Goal: Task Accomplishment & Management: Manage account settings

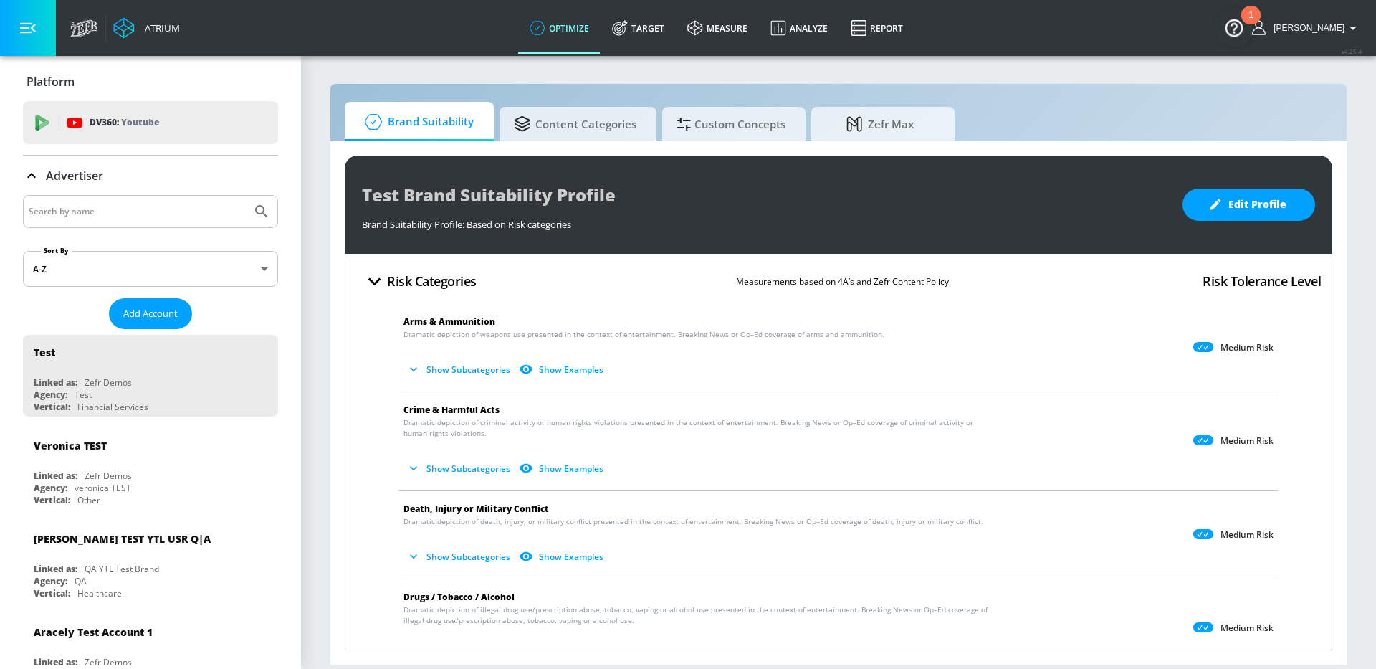
click at [80, 207] on input "Search by name" at bounding box center [137, 211] width 217 height 19
type input "hyundai"
click at [246, 196] on button "Submit Search" at bounding box center [262, 212] width 32 height 32
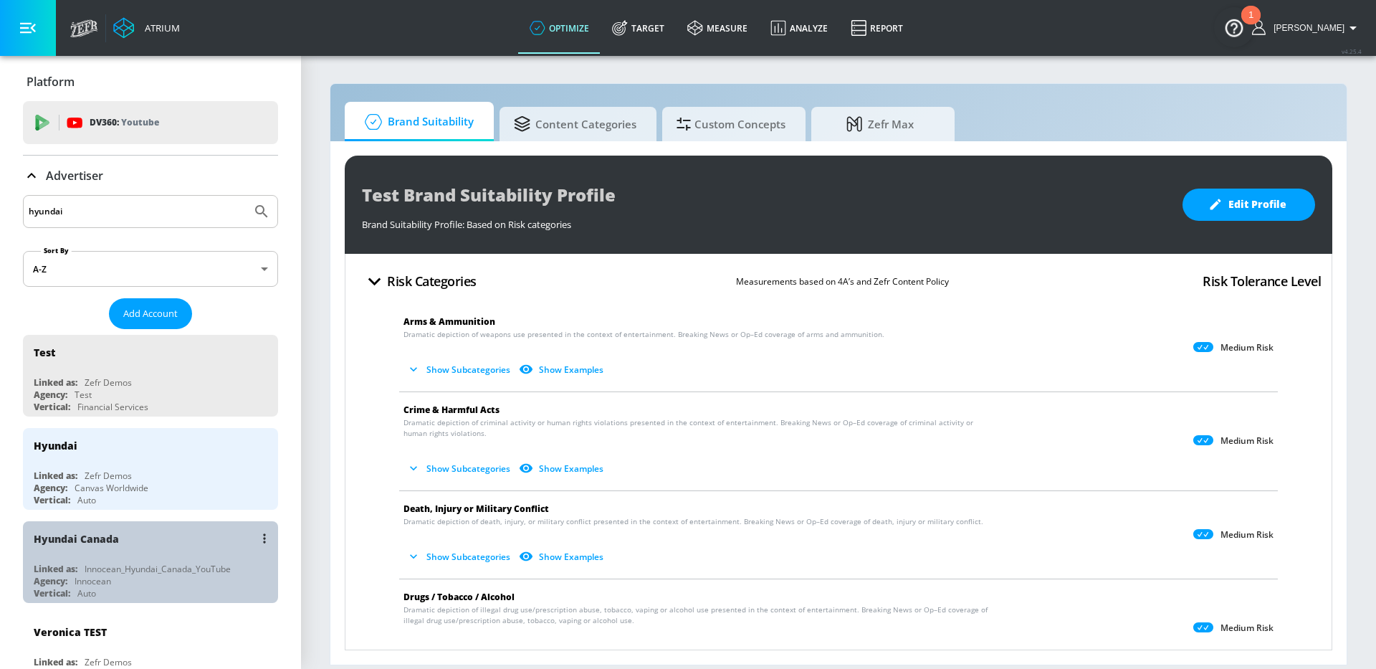
click at [175, 545] on div "Hyundai Canada" at bounding box center [154, 538] width 241 height 34
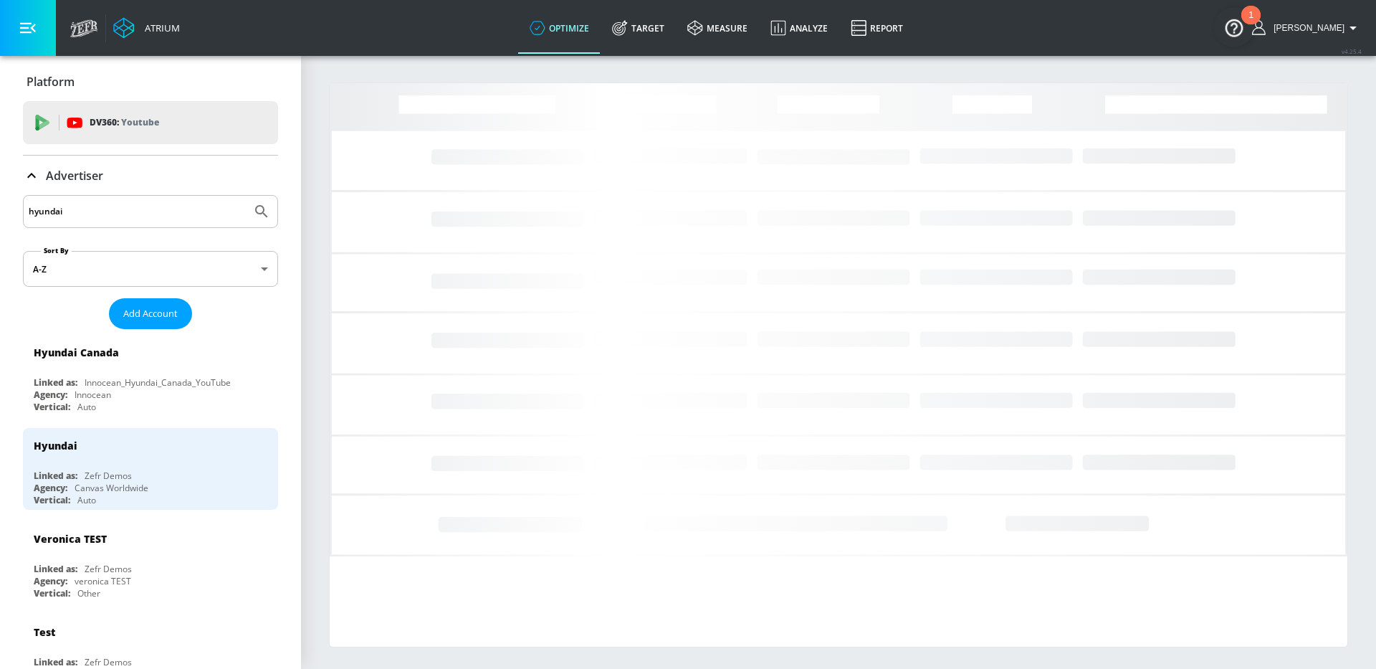
click at [23, 34] on icon "button" at bounding box center [28, 28] width 16 height 16
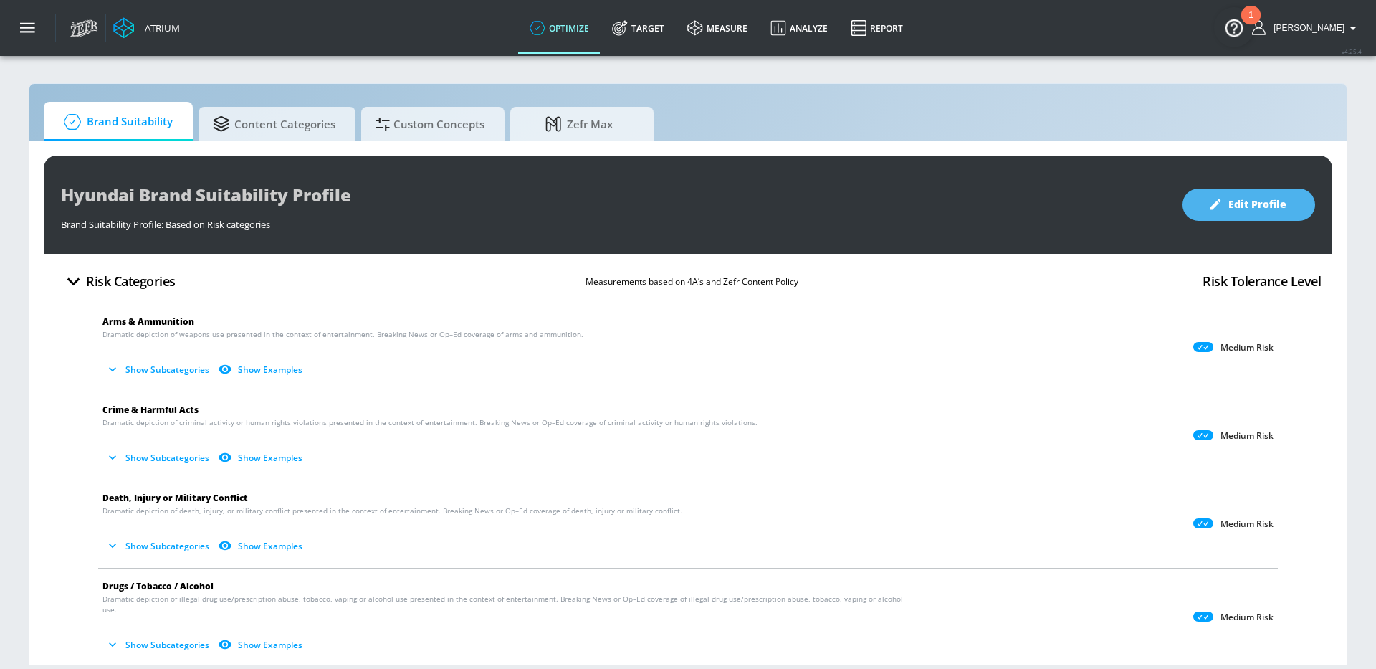
click at [1242, 198] on span "Edit Profile" at bounding box center [1248, 205] width 75 height 18
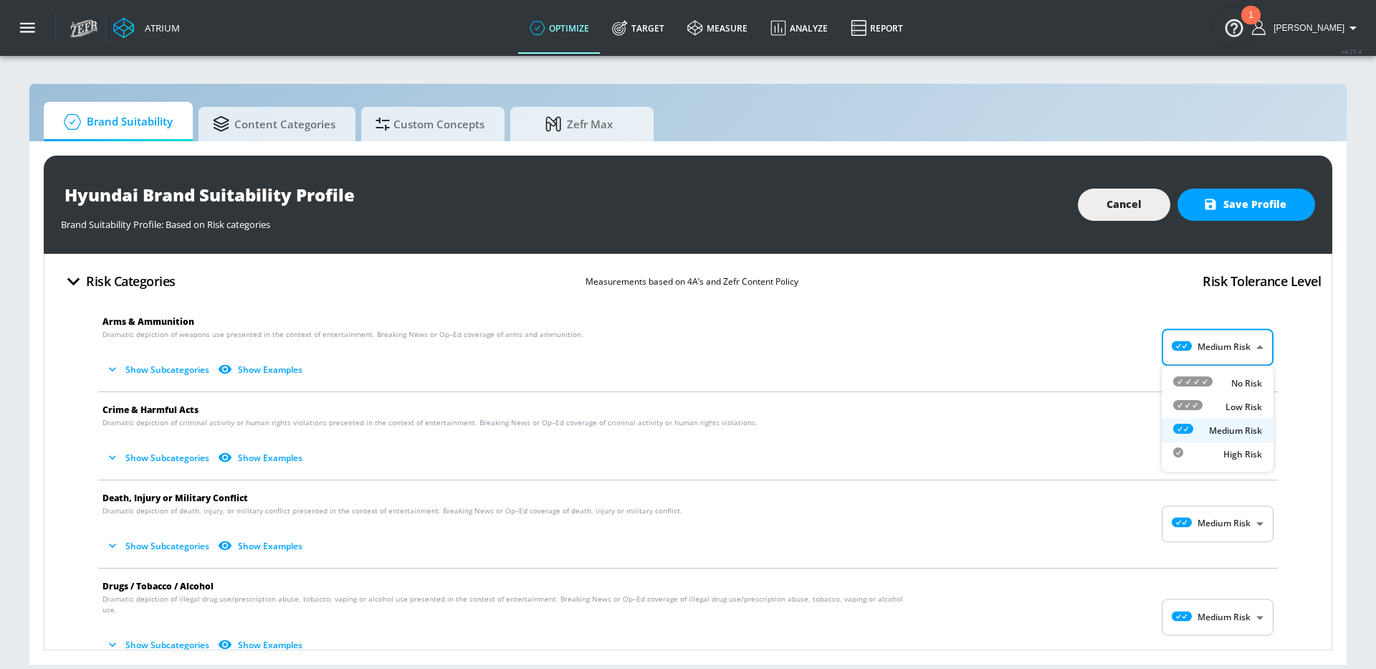
drag, startPoint x: 1259, startPoint y: 343, endPoint x: 1253, endPoint y: 363, distance: 21.1
click at [1259, 343] on body "Atrium optimize Target measure Analyze Report optimize Target measure Analyze R…" at bounding box center [688, 334] width 1376 height 669
click at [1236, 405] on p "Low Risk" at bounding box center [1244, 407] width 37 height 13
type input "LOW"
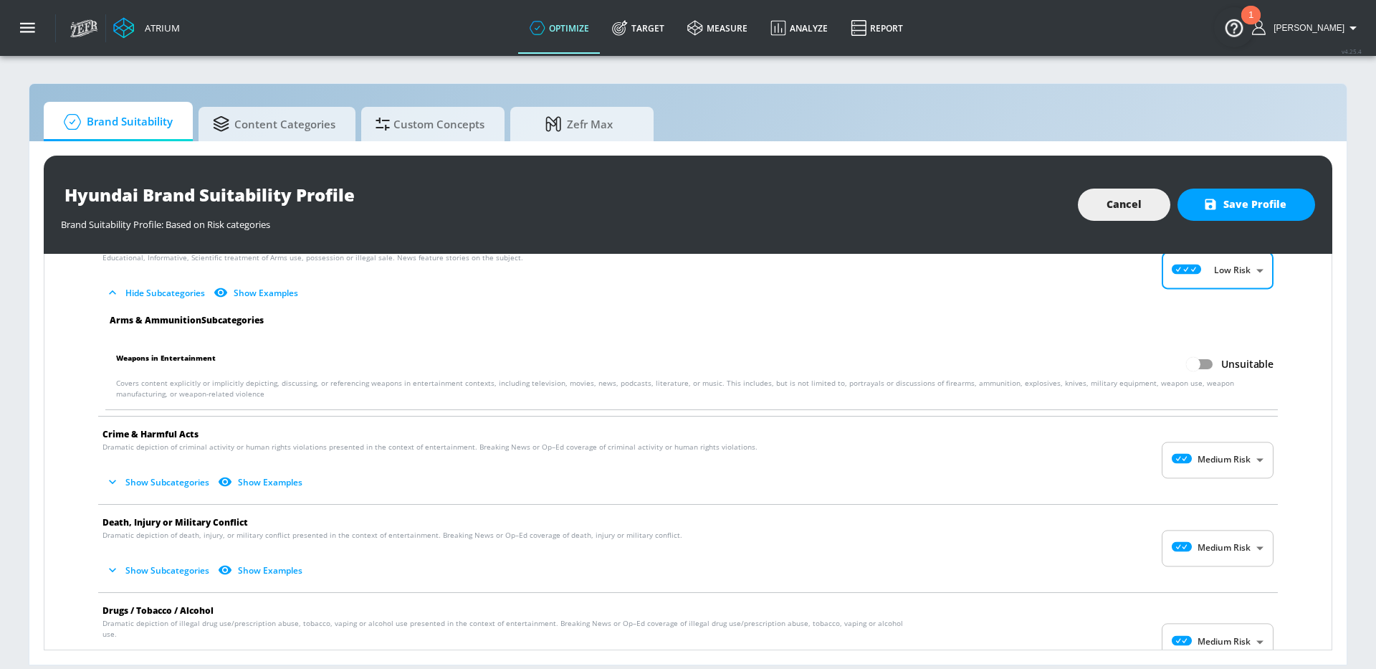
scroll to position [84, 0]
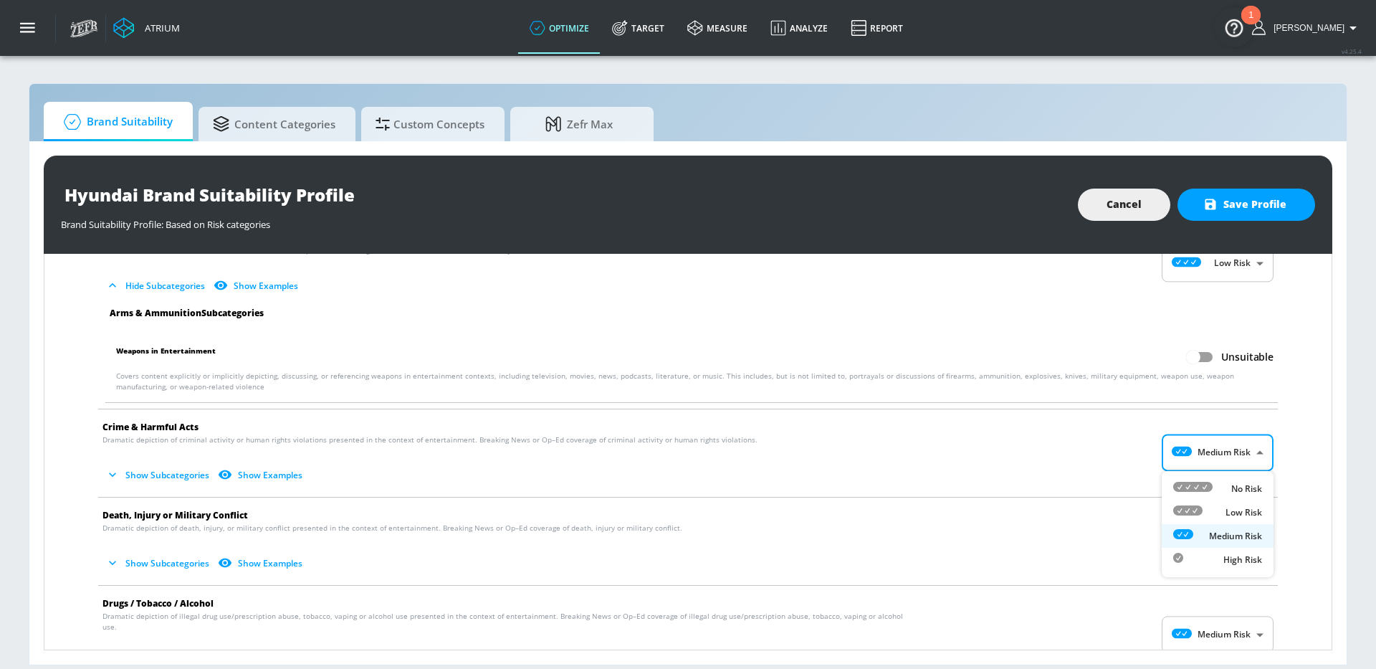
click at [1251, 453] on body "Atrium optimize Target measure Analyze Report optimize Target measure Analyze R…" at bounding box center [688, 334] width 1376 height 669
click at [1246, 517] on p "Low Risk" at bounding box center [1244, 512] width 37 height 13
type input "LOW"
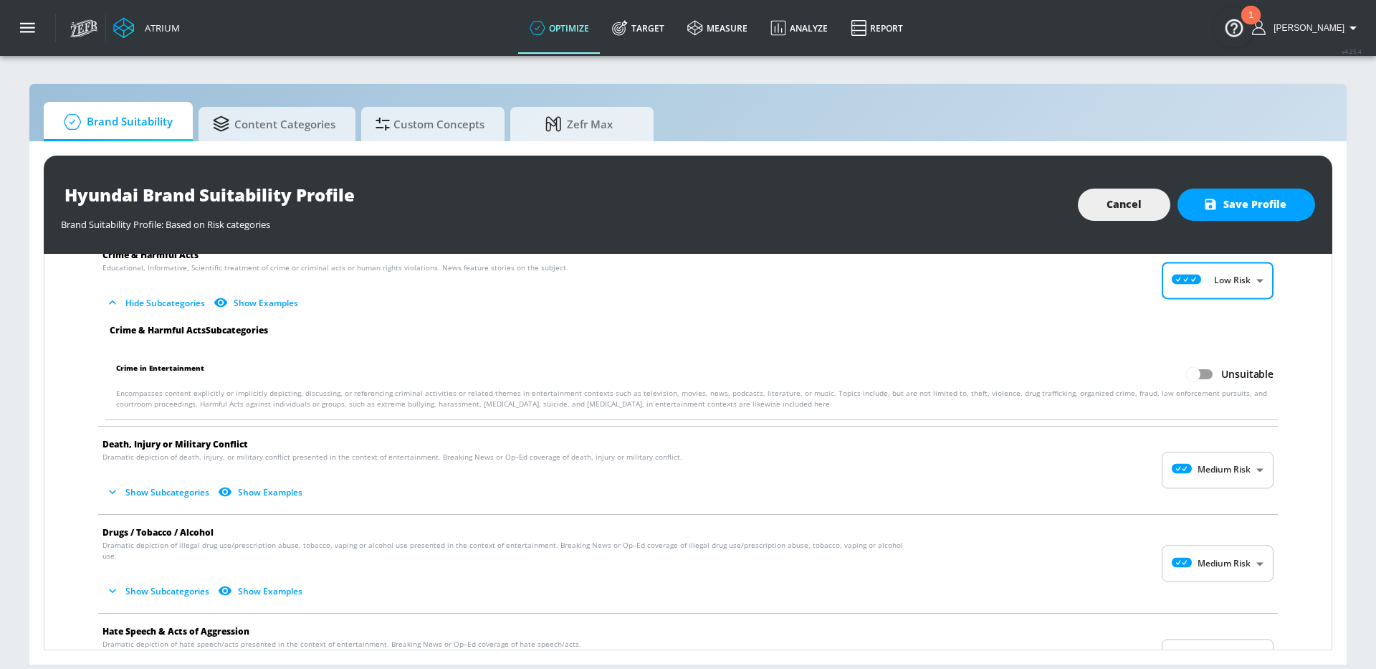
scroll to position [264, 0]
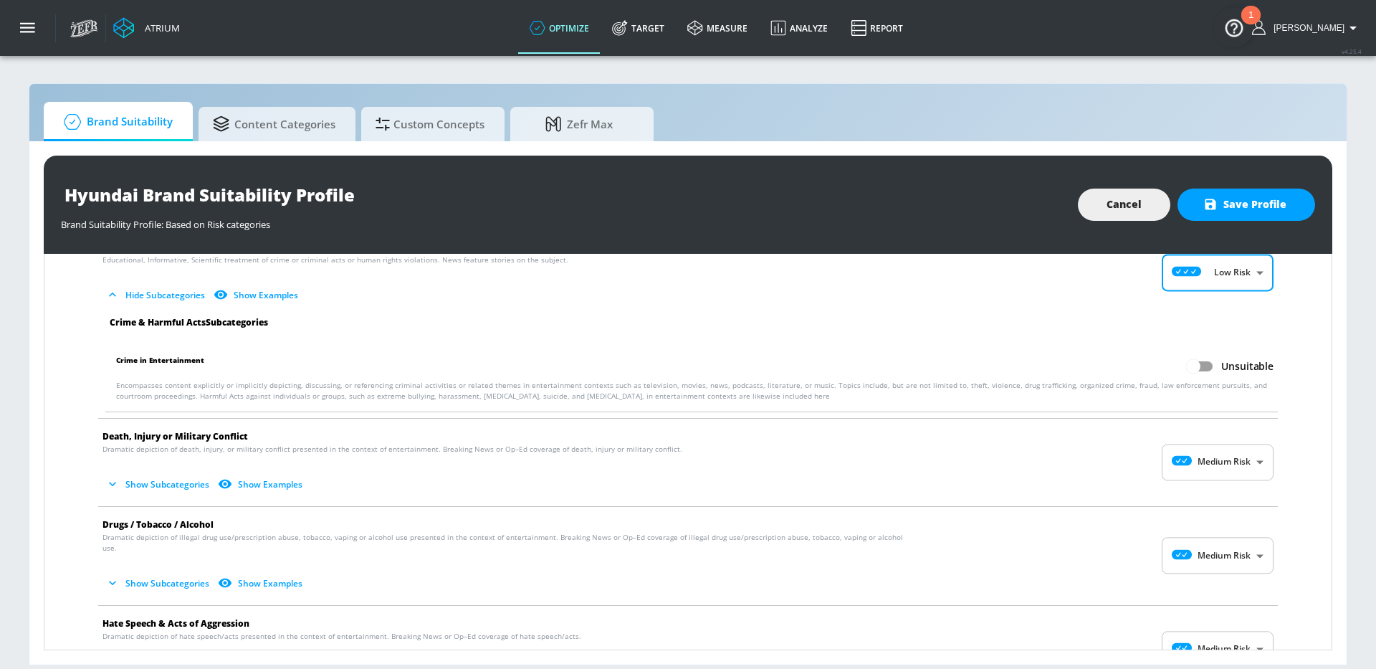
click at [1239, 472] on body "Atrium optimize Target measure Analyze Report optimize Target measure Analyze R…" at bounding box center [688, 334] width 1376 height 669
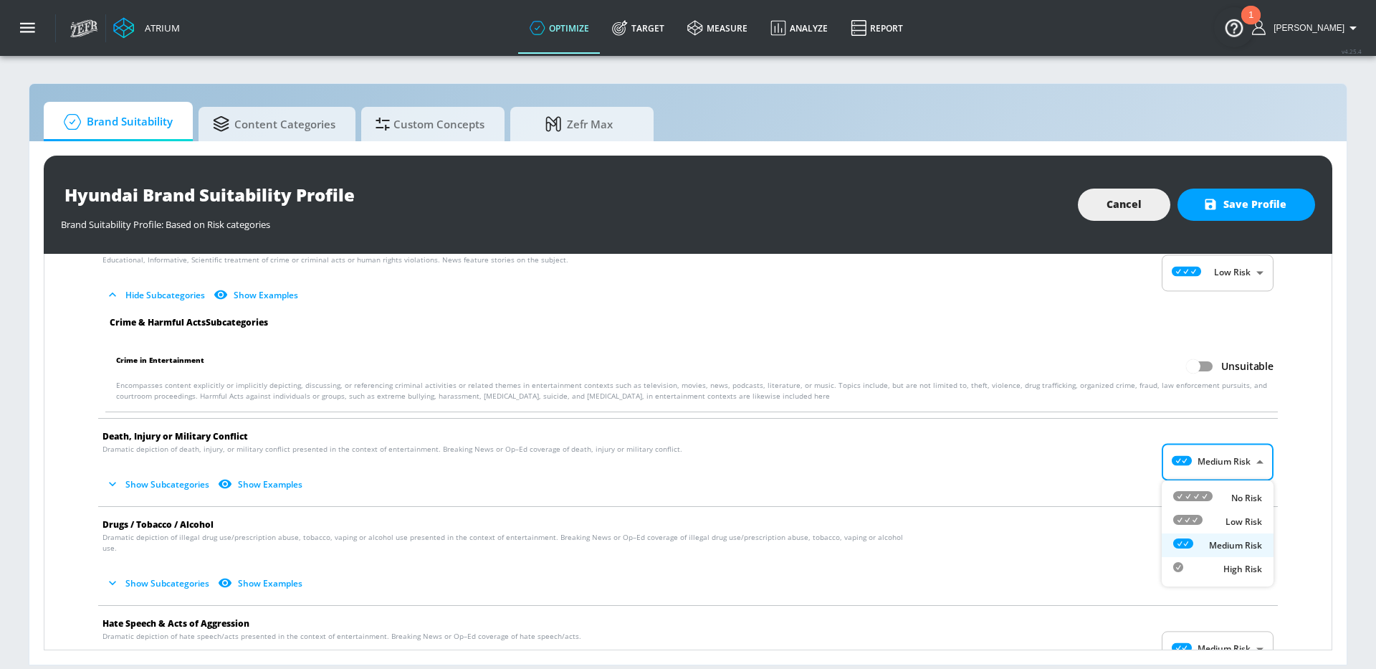
click at [1214, 516] on div "Low Risk" at bounding box center [1217, 521] width 89 height 15
type input "LOW"
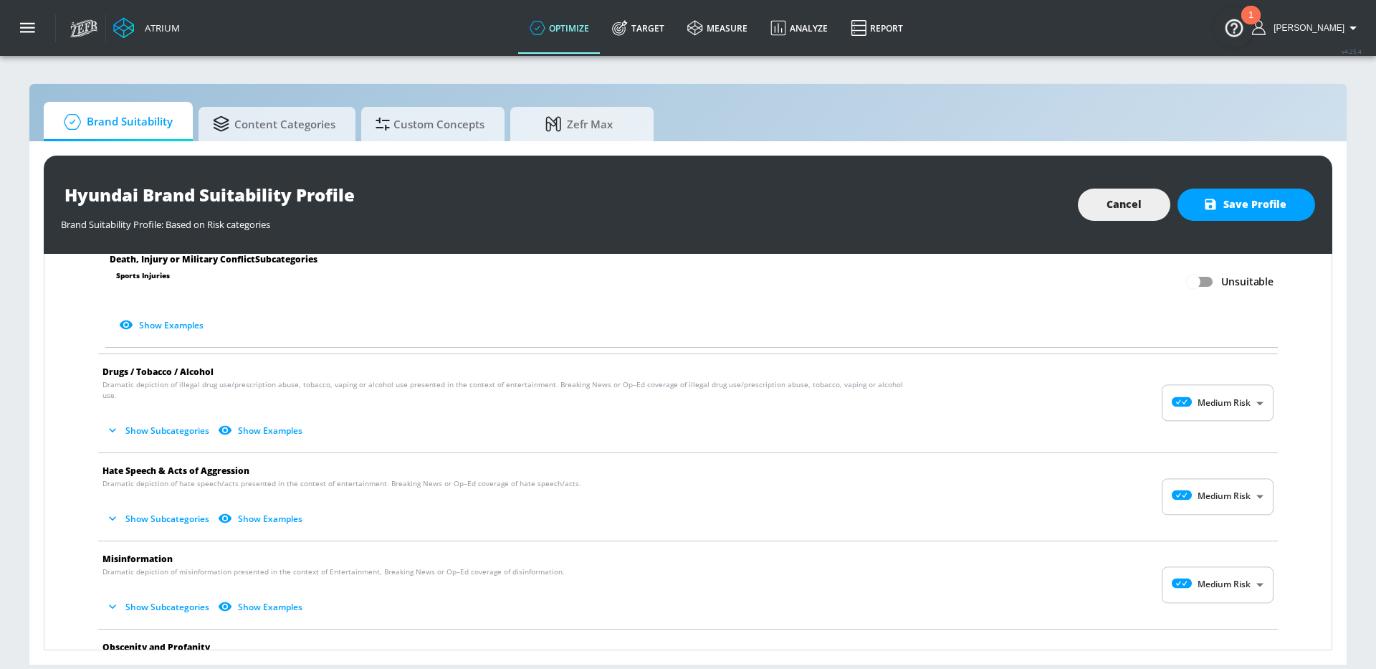
scroll to position [808, 0]
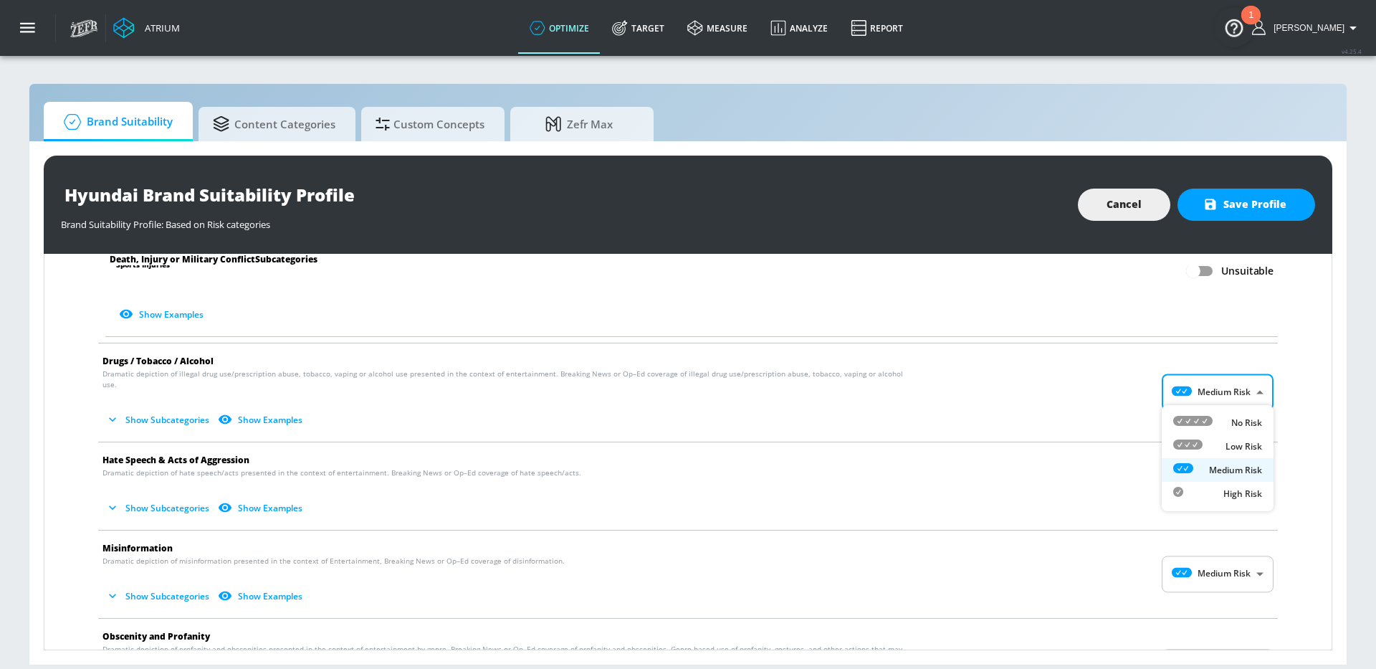
click at [1245, 396] on body "Atrium optimize Target measure Analyze Report optimize Target measure Analyze R…" at bounding box center [688, 334] width 1376 height 669
click at [1241, 452] on div "Low Risk" at bounding box center [1217, 446] width 89 height 15
type input "LOW"
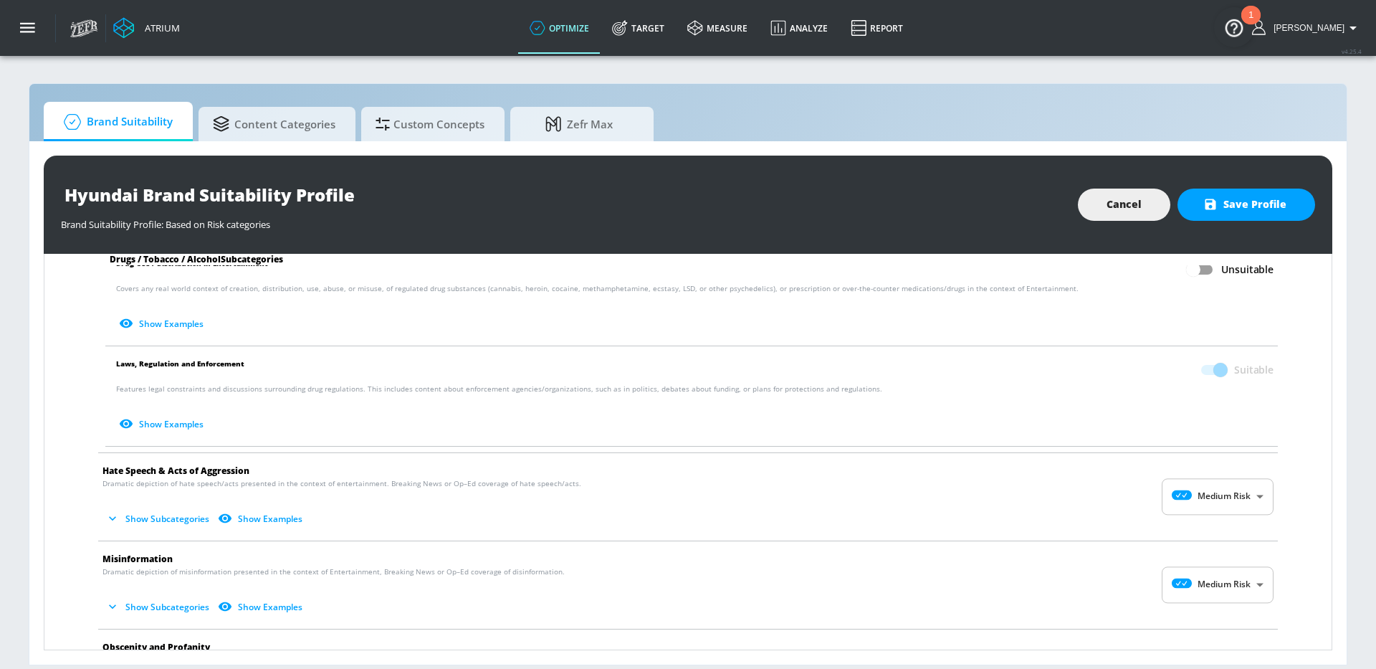
scroll to position [1201, 0]
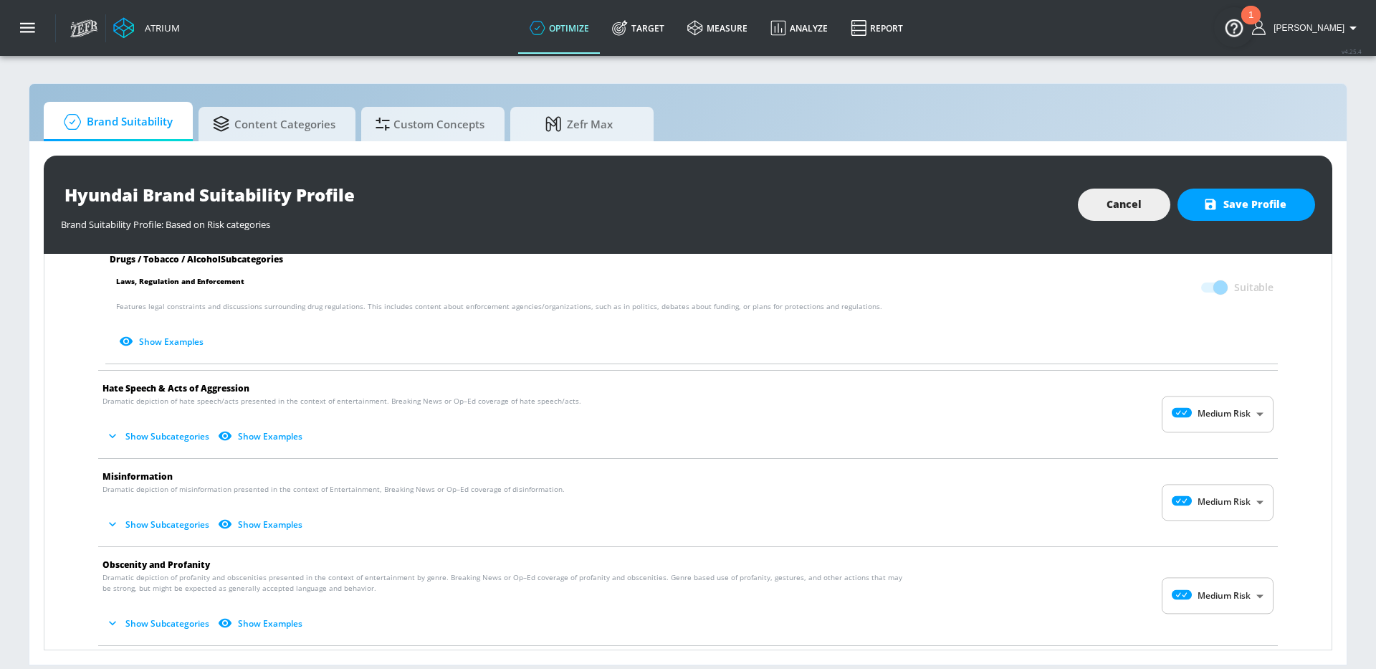
click at [1249, 399] on body "Atrium optimize Target measure Analyze Report optimize Target measure Analyze R…" at bounding box center [688, 334] width 1376 height 669
click at [1244, 471] on p "Low Risk" at bounding box center [1244, 473] width 37 height 13
type input "LOW"
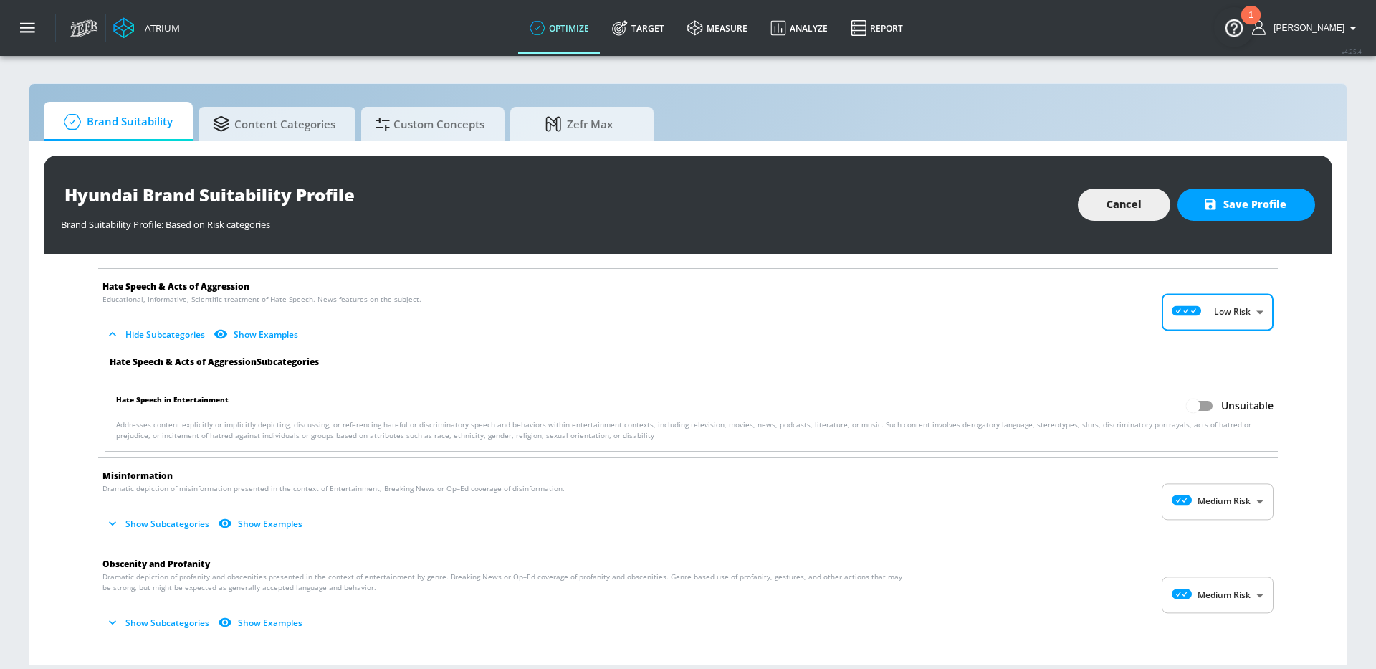
scroll to position [1309, 0]
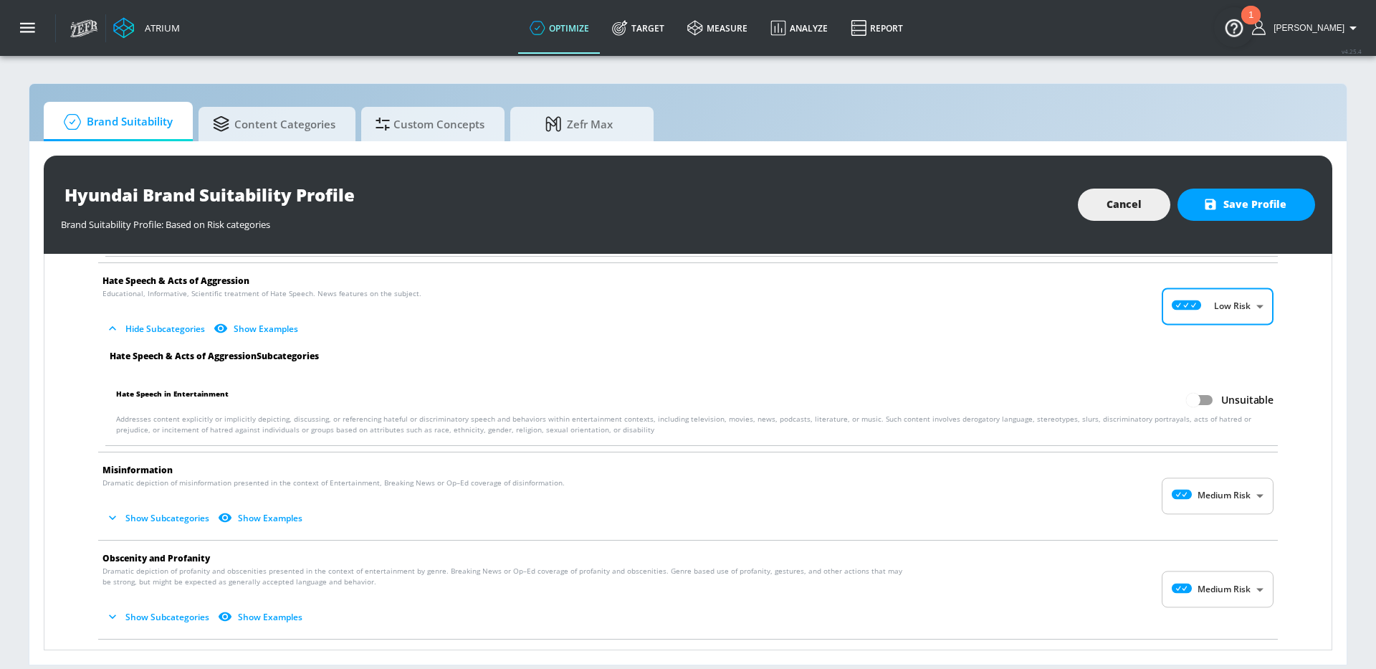
click at [1246, 508] on body "Atrium optimize Target measure Analyze Report optimize Target measure Analyze R…" at bounding box center [688, 334] width 1376 height 669
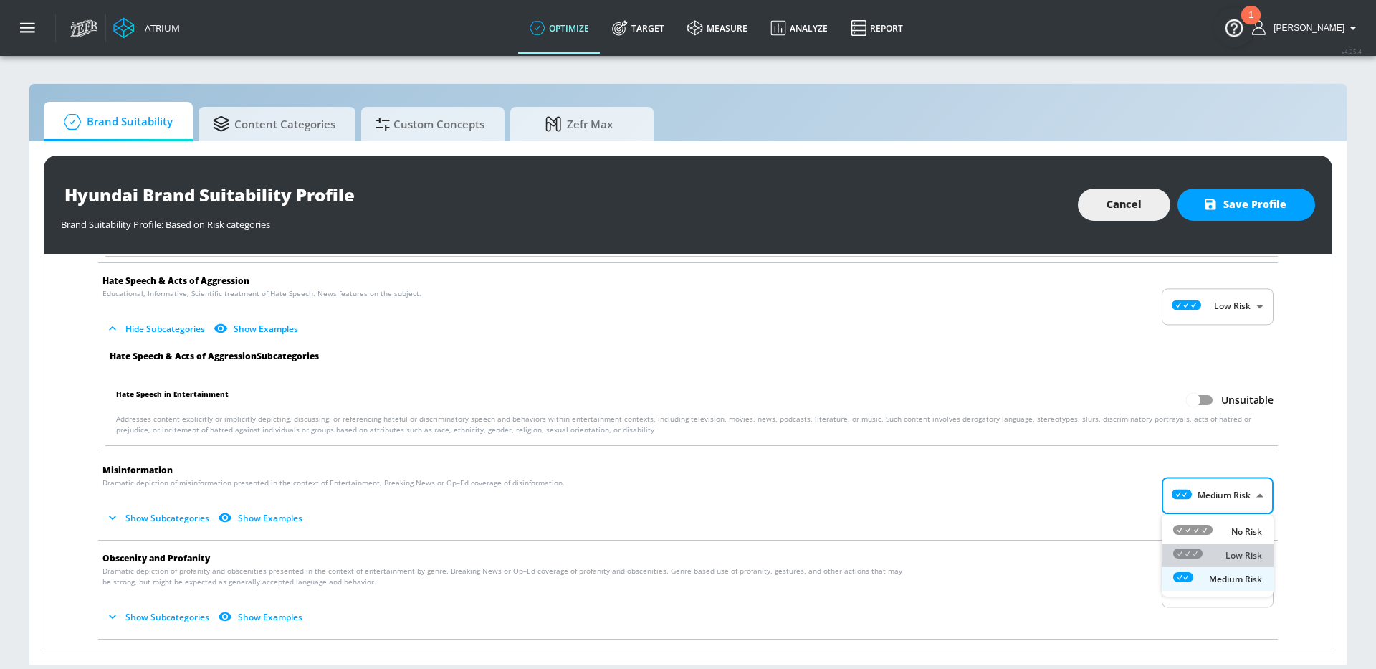
drag, startPoint x: 1245, startPoint y: 545, endPoint x: 1242, endPoint y: 520, distance: 25.2
click at [1245, 545] on li "Low Risk" at bounding box center [1218, 555] width 112 height 24
type input "LOW"
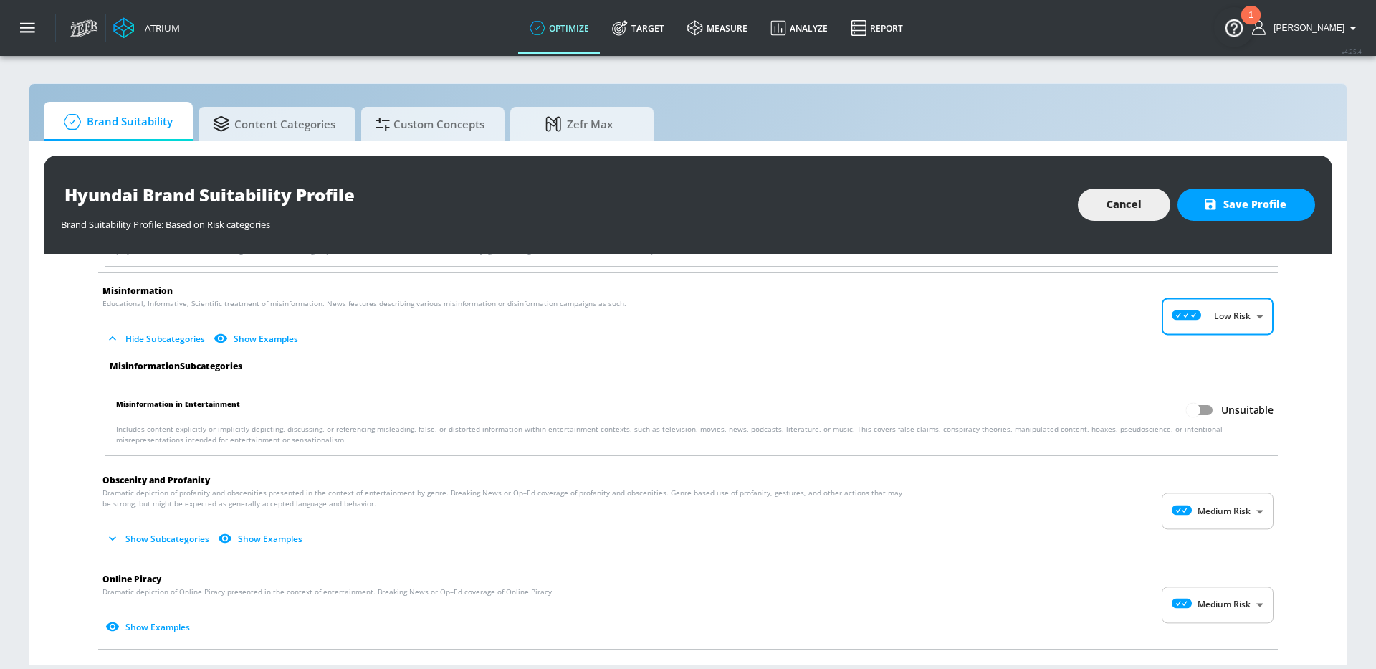
scroll to position [1491, 0]
click at [1234, 497] on body "Atrium optimize Target measure Analyze Report optimize Target measure Analyze R…" at bounding box center [688, 334] width 1376 height 669
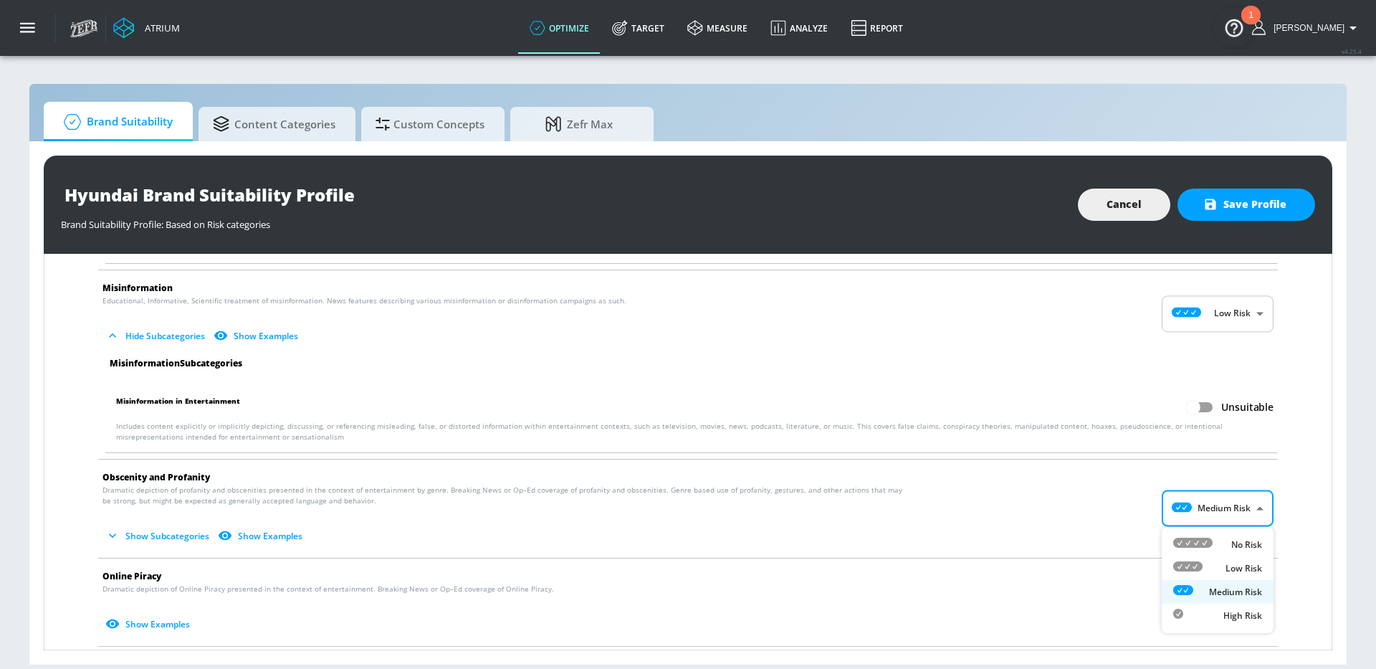
click at [1229, 564] on p "Low Risk" at bounding box center [1244, 568] width 37 height 13
type input "LOW"
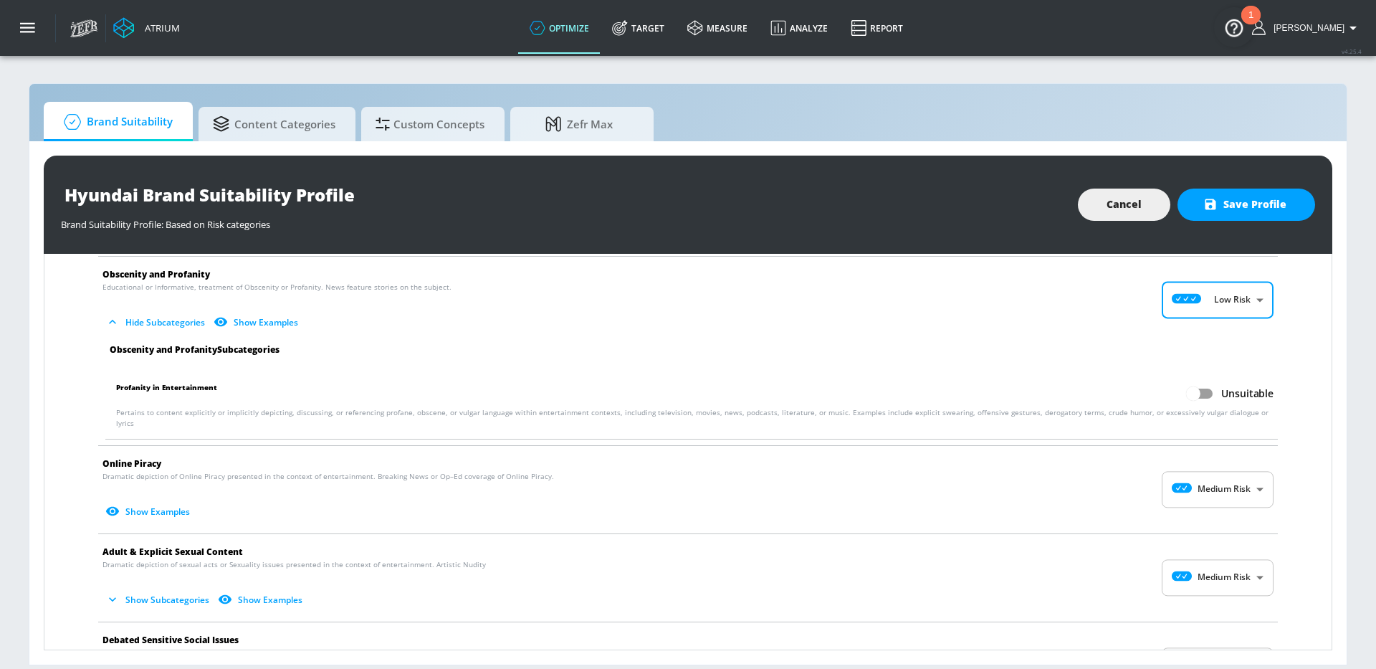
scroll to position [1697, 0]
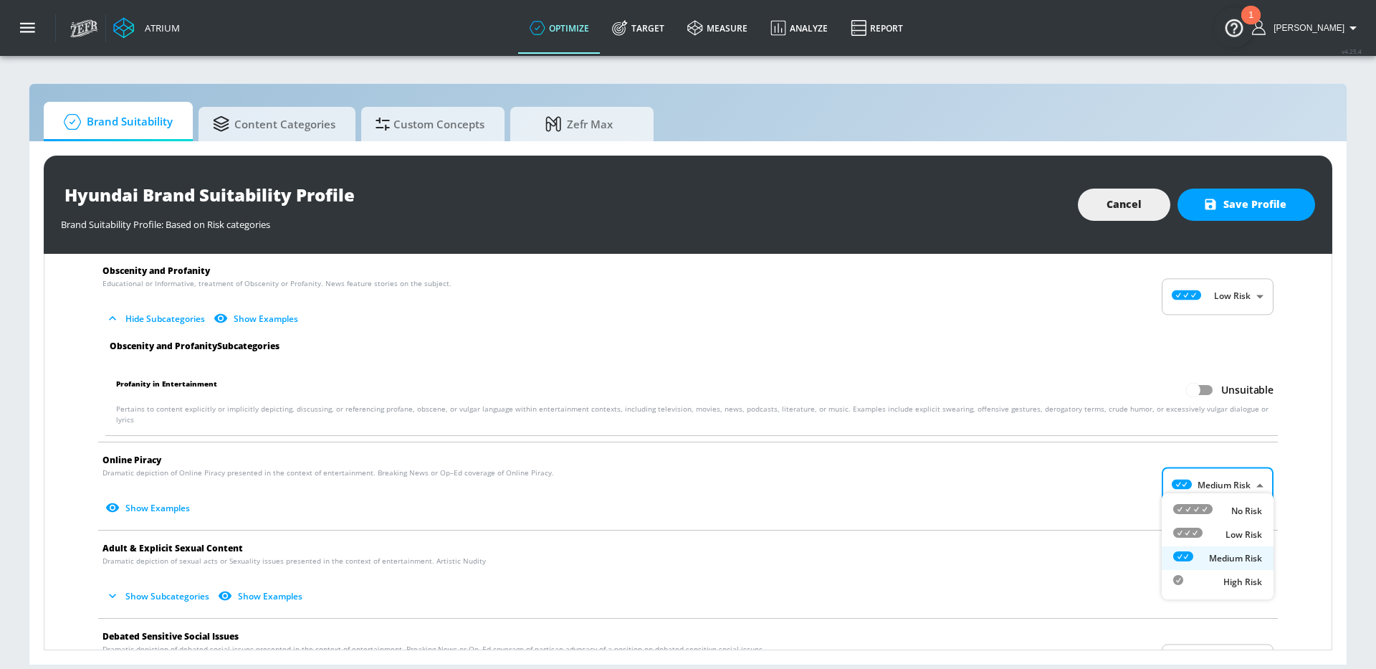
click at [1223, 473] on body "Atrium optimize Target measure Analyze Report optimize Target measure Analyze R…" at bounding box center [688, 334] width 1376 height 669
click at [1216, 528] on div "Low Risk" at bounding box center [1217, 534] width 89 height 15
type input "LOW"
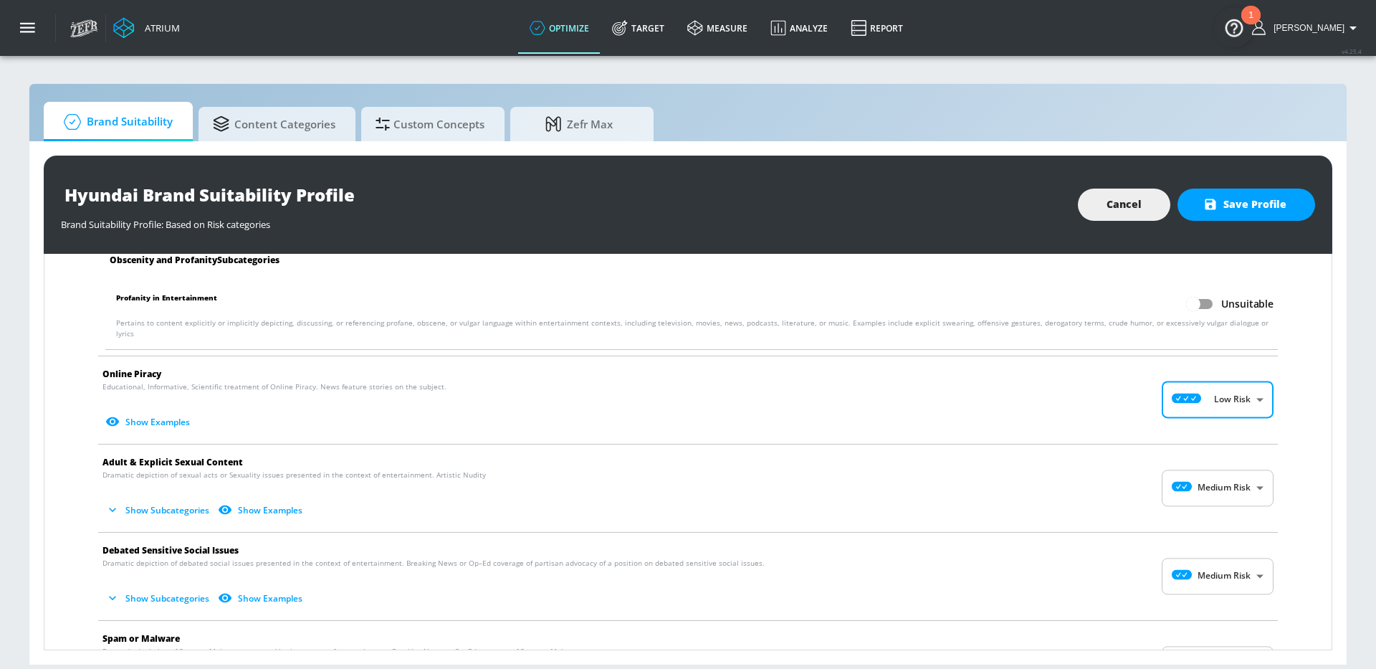
scroll to position [1821, 0]
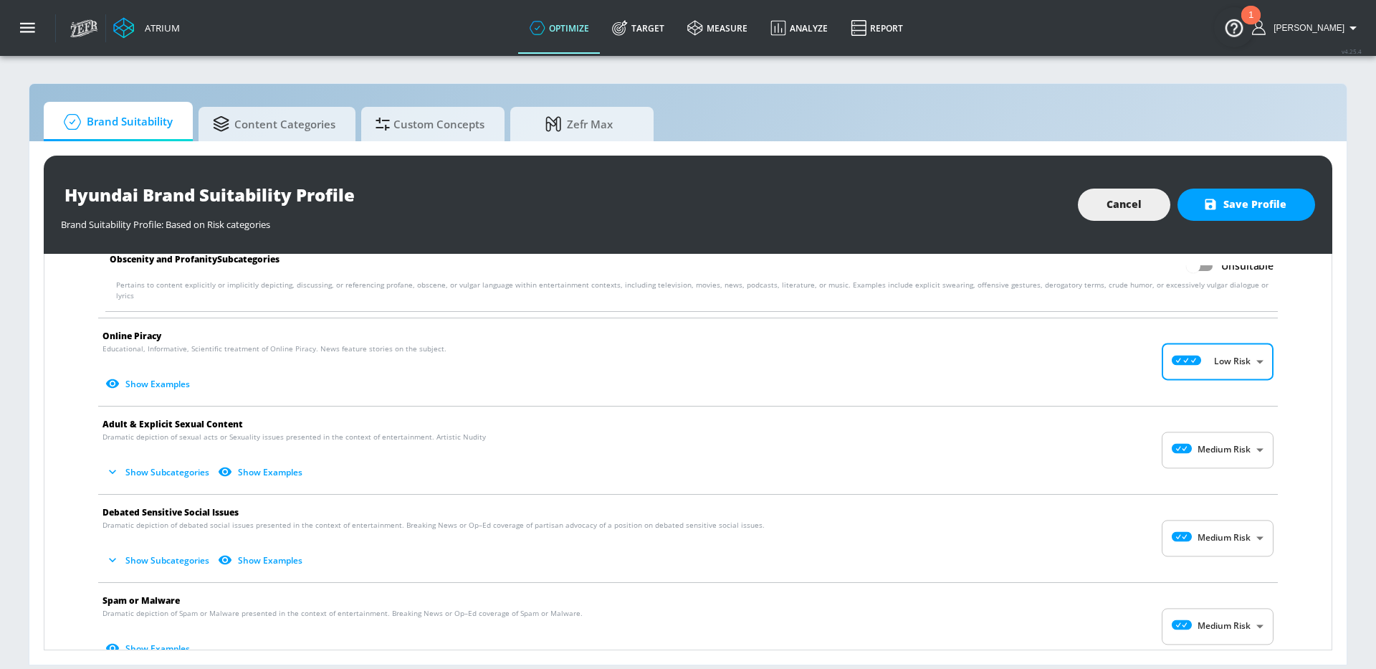
click at [1242, 429] on body "Atrium optimize Target measure Analyze Report optimize Target measure Analyze R…" at bounding box center [688, 334] width 1376 height 669
click at [1219, 492] on div "Low Risk" at bounding box center [1217, 498] width 89 height 15
type input "LOW"
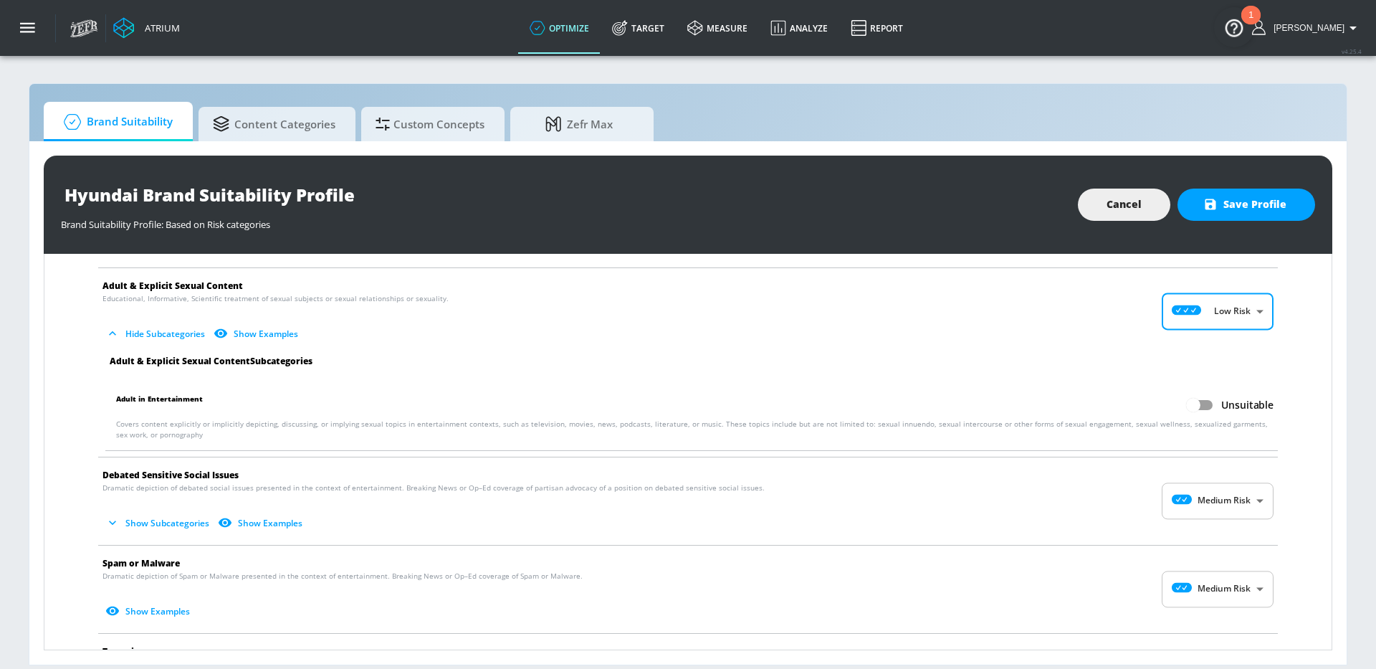
scroll to position [1970, 0]
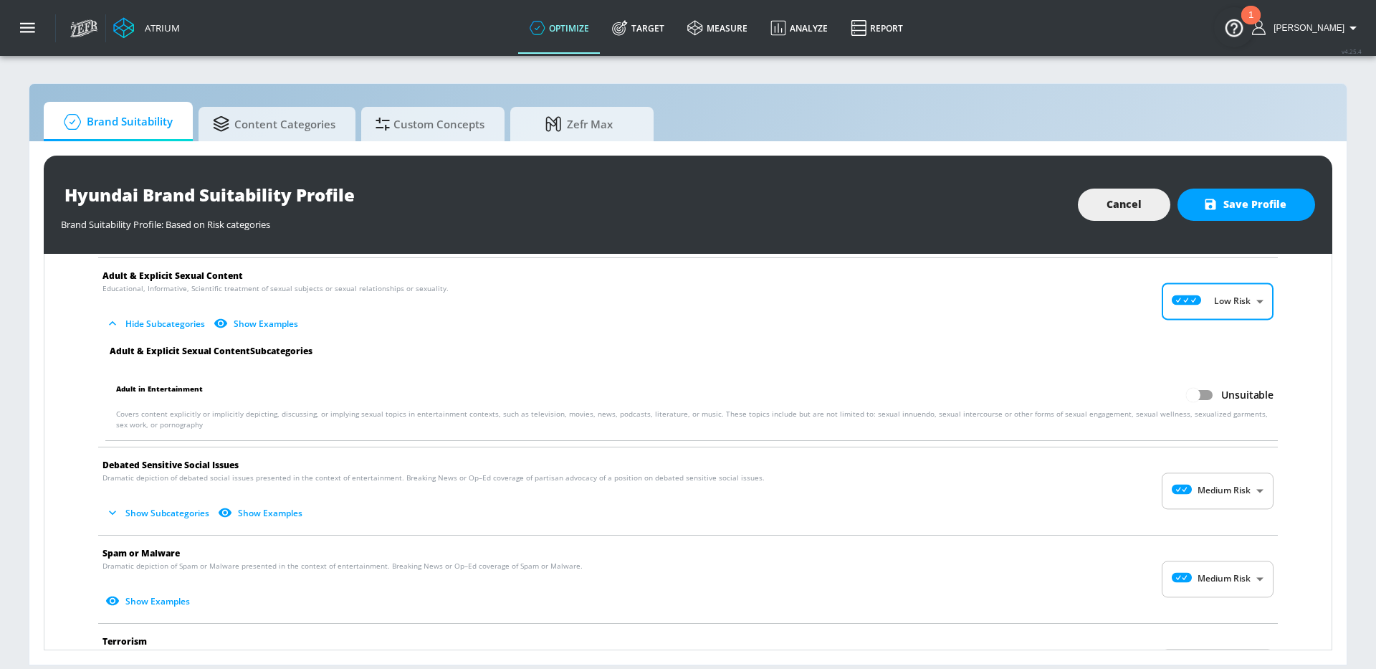
click at [1216, 459] on span "Debated Sensitive Social Issues" at bounding box center [676, 464] width 1148 height 15
click at [1218, 473] on body "Atrium optimize Target measure Analyze Report optimize Target measure Analyze R…" at bounding box center [688, 334] width 1376 height 669
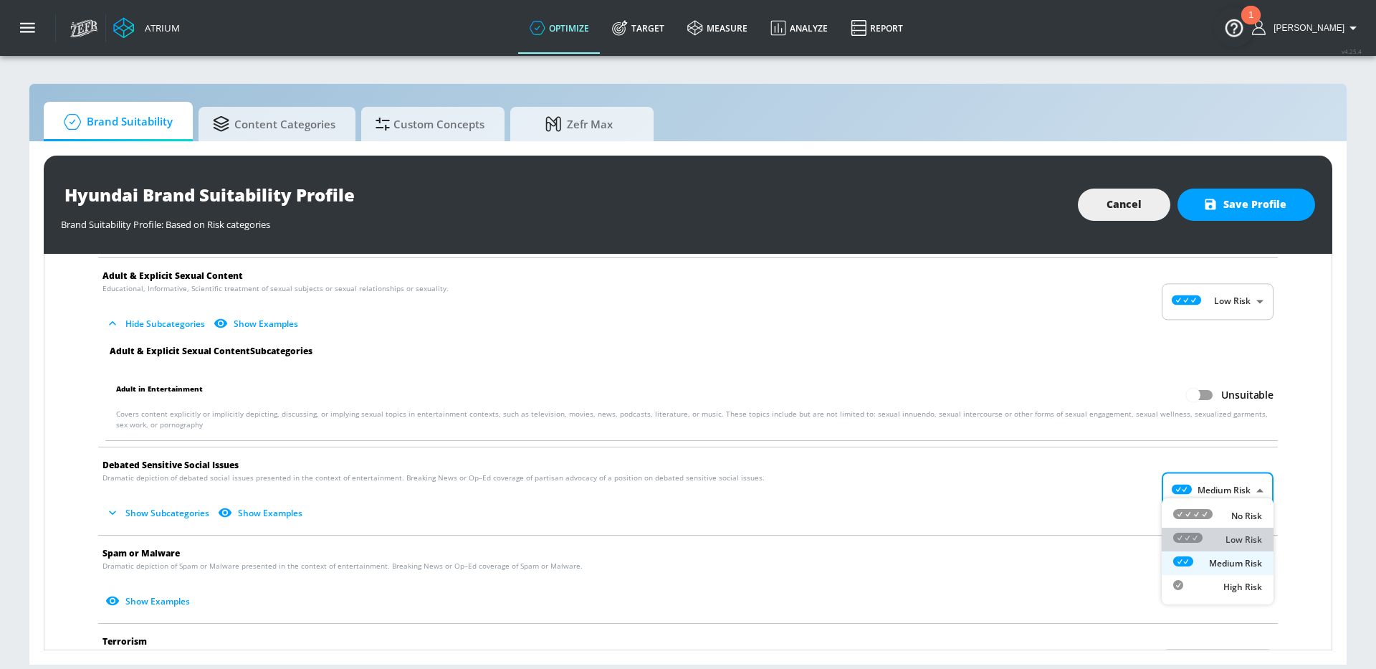
drag, startPoint x: 1232, startPoint y: 531, endPoint x: 1231, endPoint y: 500, distance: 30.9
click at [1232, 532] on div "Low Risk" at bounding box center [1217, 539] width 89 height 15
type input "LOW"
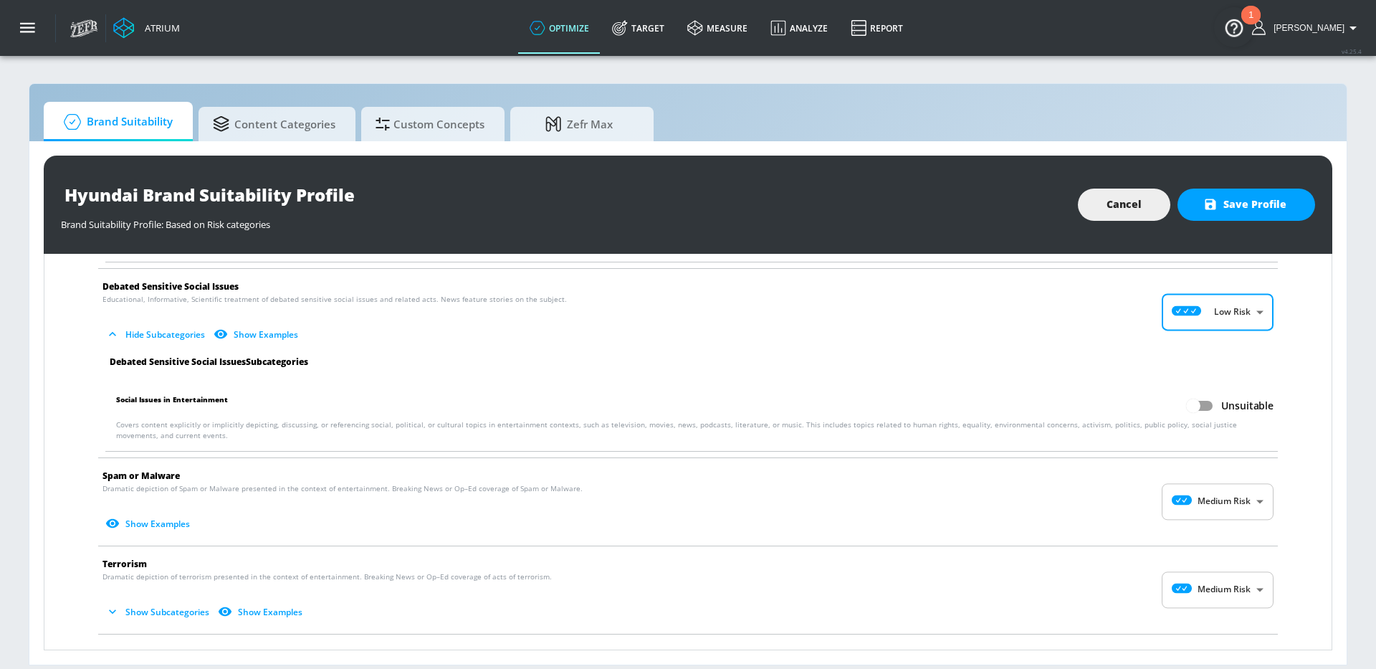
scroll to position [2162, 0]
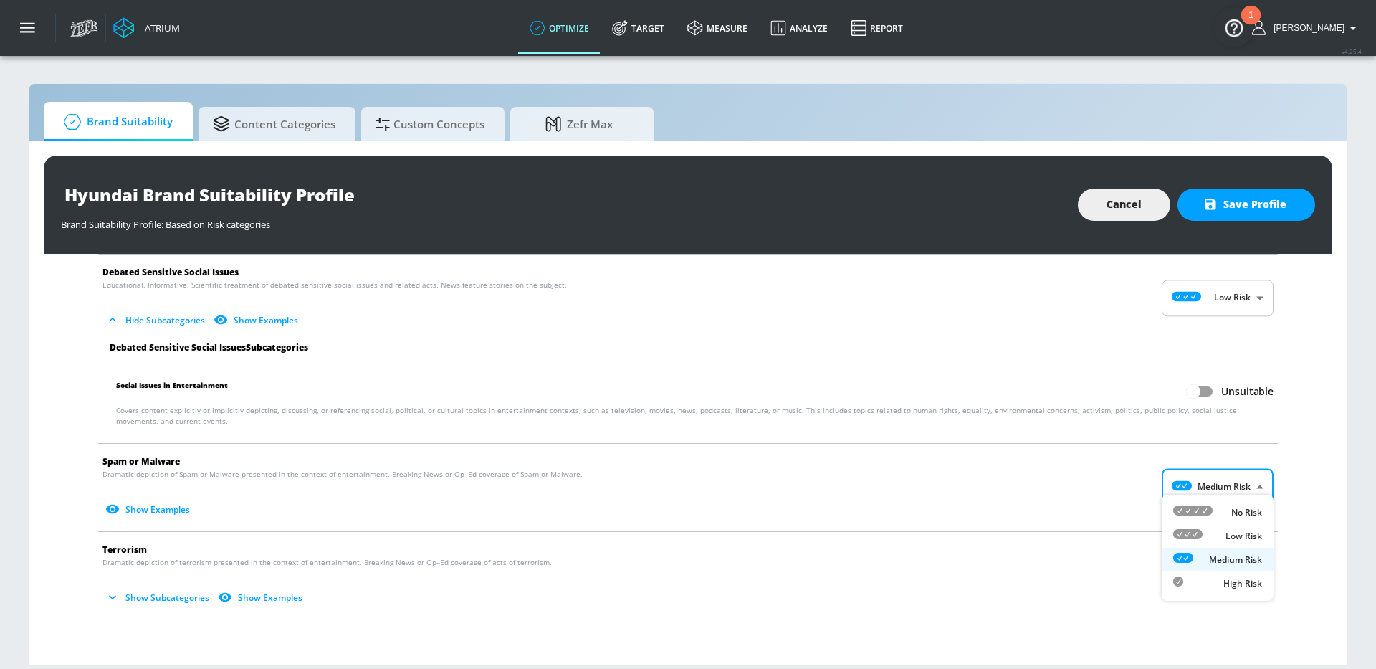
drag, startPoint x: 1234, startPoint y: 477, endPoint x: 1226, endPoint y: 523, distance: 46.5
click at [1234, 477] on body "Atrium optimize Target measure Analyze Report optimize Target measure Analyze R…" at bounding box center [688, 334] width 1376 height 669
click at [1224, 531] on div "Low Risk" at bounding box center [1217, 535] width 89 height 15
type input "LOW"
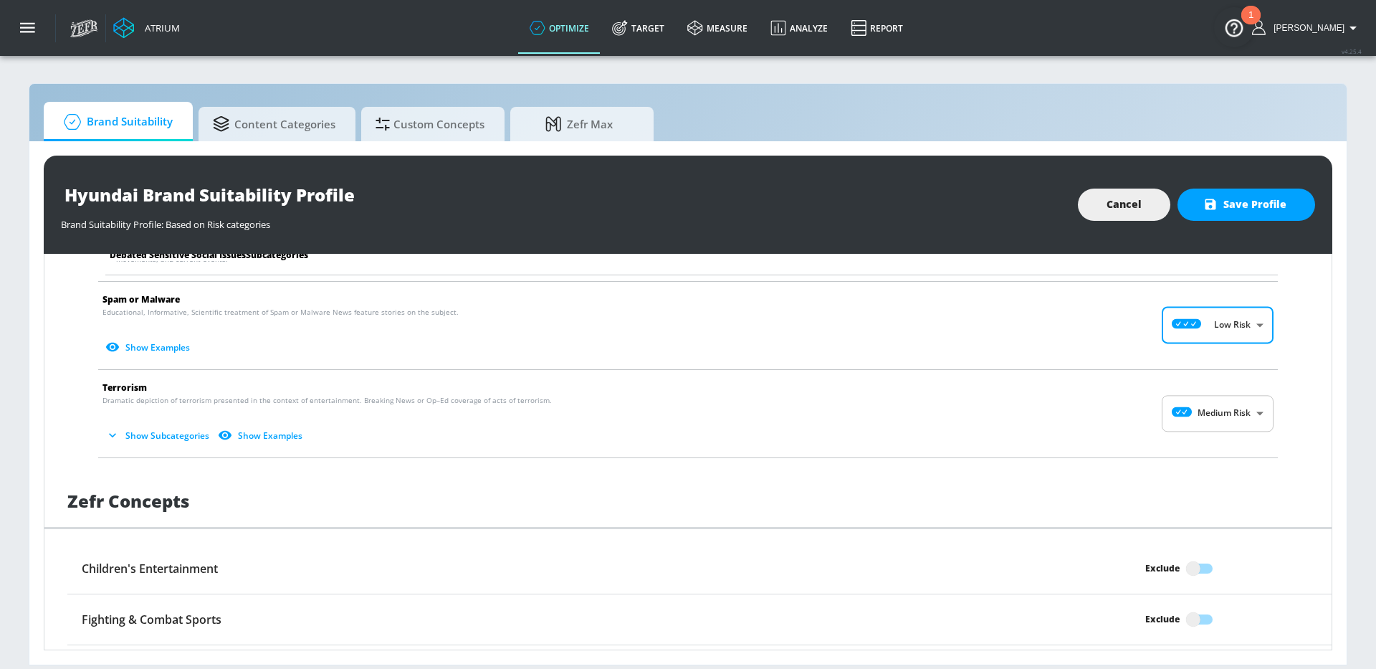
scroll to position [2365, 0]
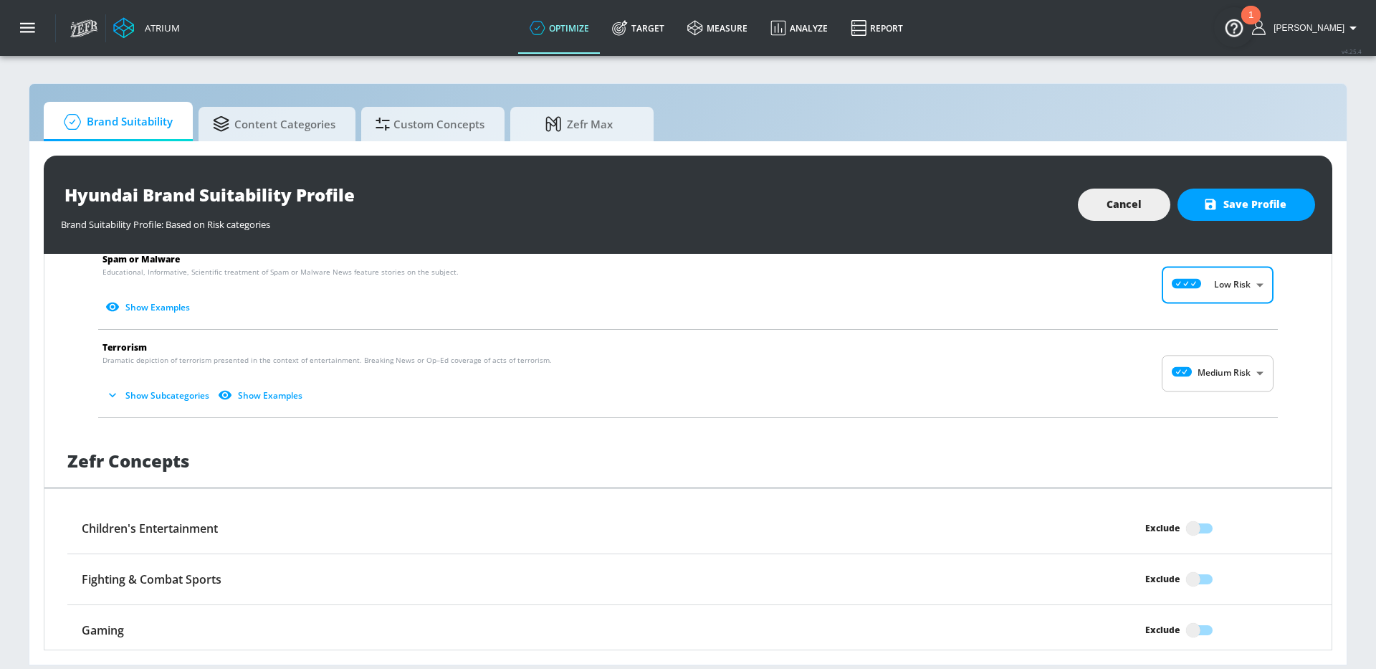
click at [1253, 361] on body "Atrium optimize Target measure Analyze Report optimize Target measure Analyze R…" at bounding box center [688, 334] width 1376 height 669
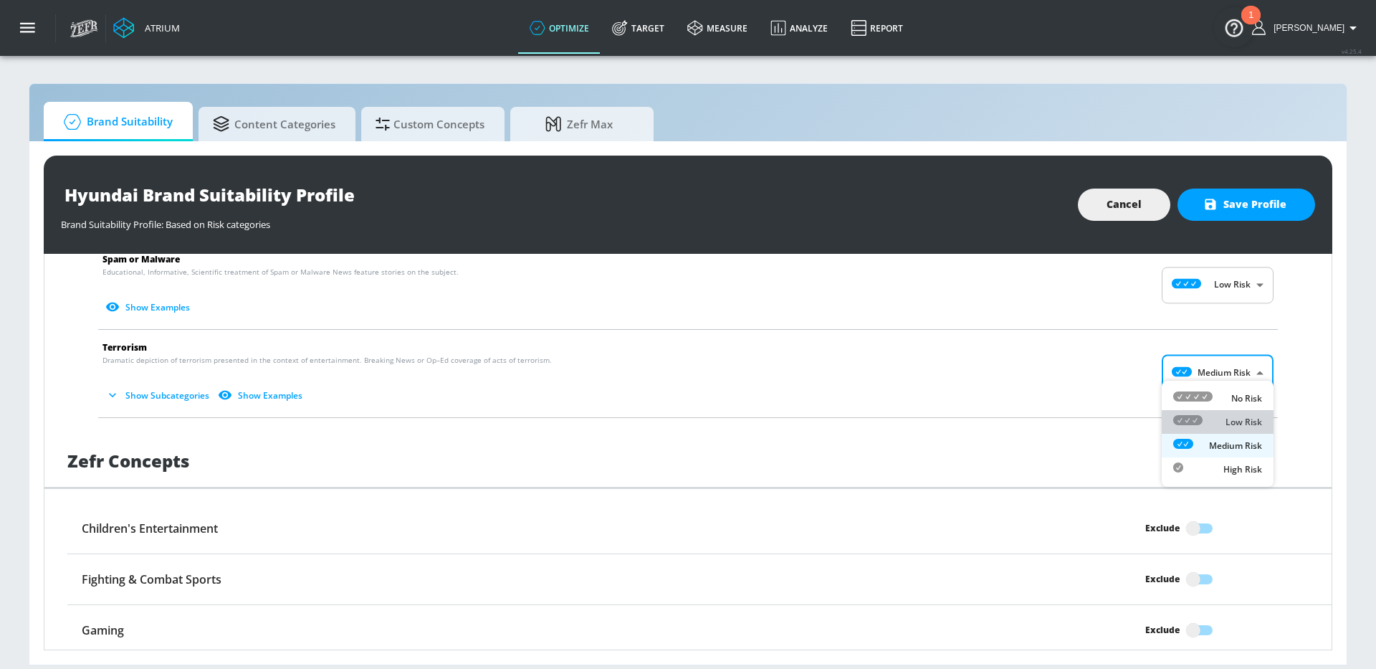
click at [1243, 420] on p "Low Risk" at bounding box center [1244, 422] width 37 height 13
type input "LOW"
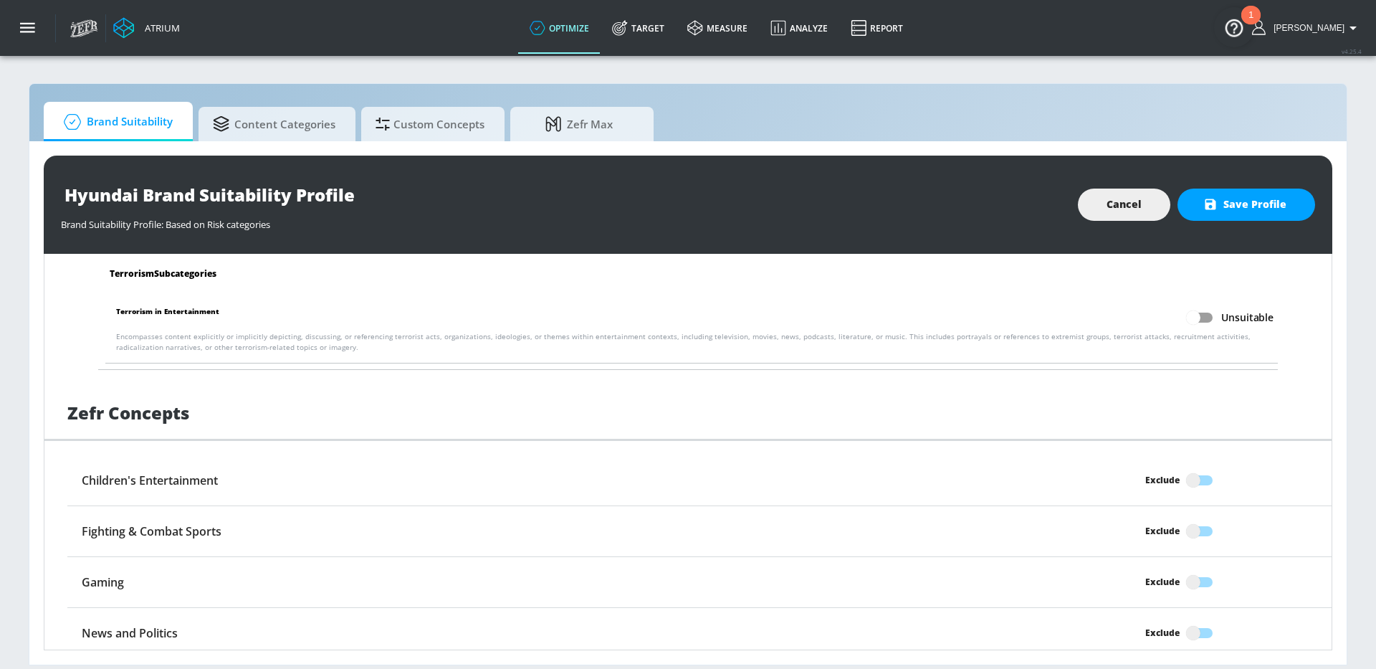
scroll to position [2605, 0]
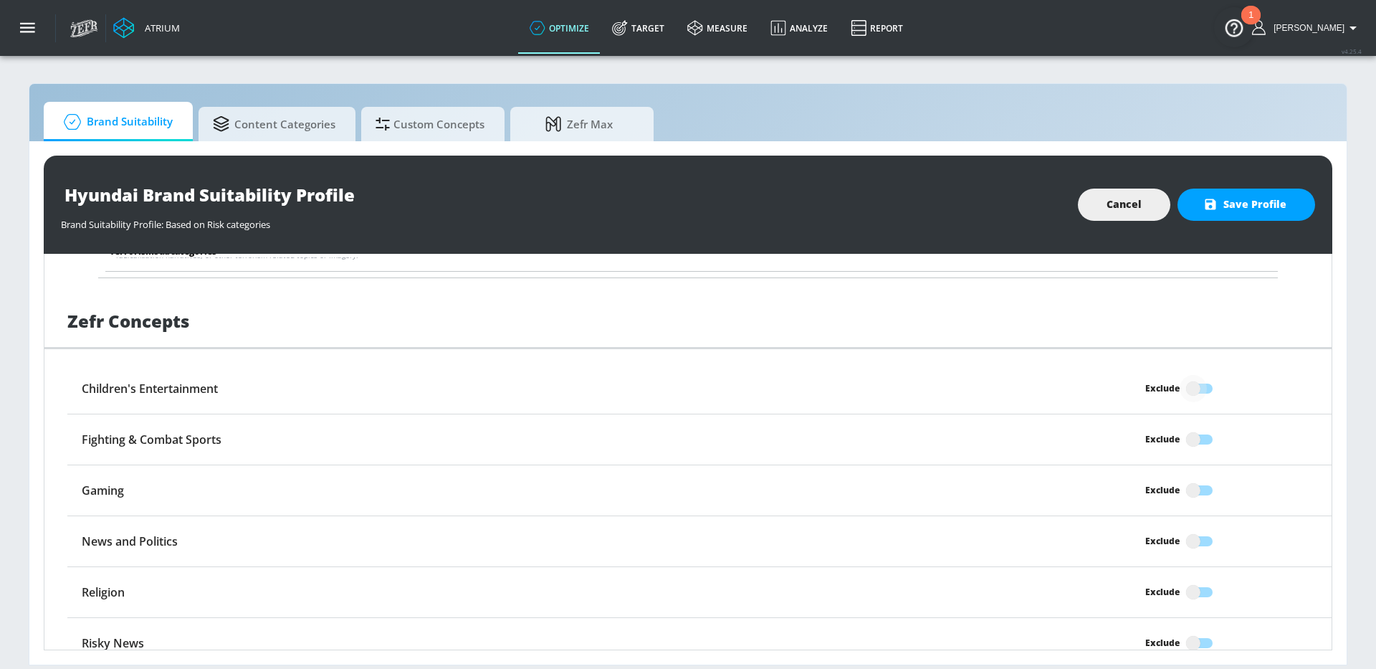
click at [1213, 383] on input "Exclude" at bounding box center [1194, 388] width 82 height 27
checkbox input "true"
drag, startPoint x: 1200, startPoint y: 530, endPoint x: 1198, endPoint y: 574, distance: 44.5
click at [1200, 530] on input "Exclude" at bounding box center [1194, 541] width 82 height 27
checkbox input "true"
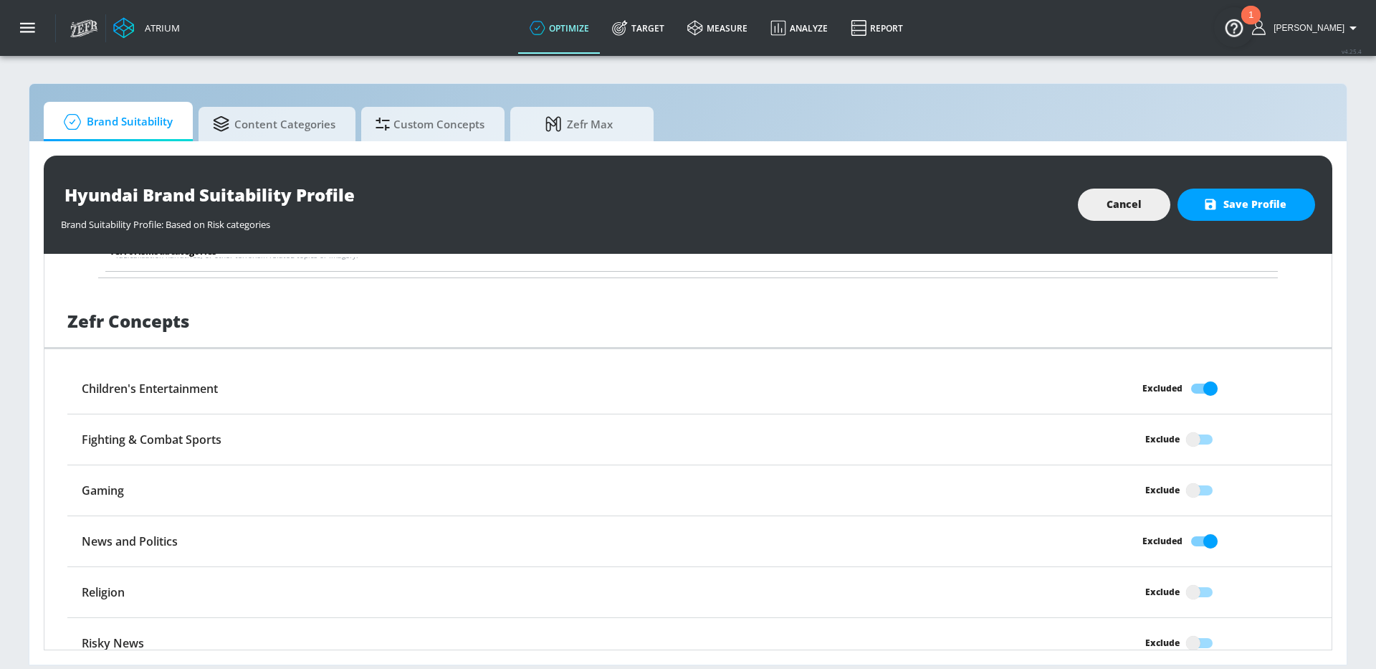
click at [1198, 578] on input "Exclude" at bounding box center [1194, 591] width 82 height 27
checkbox input "true"
click at [1201, 634] on input "Exclude" at bounding box center [1194, 642] width 82 height 27
checkbox input "true"
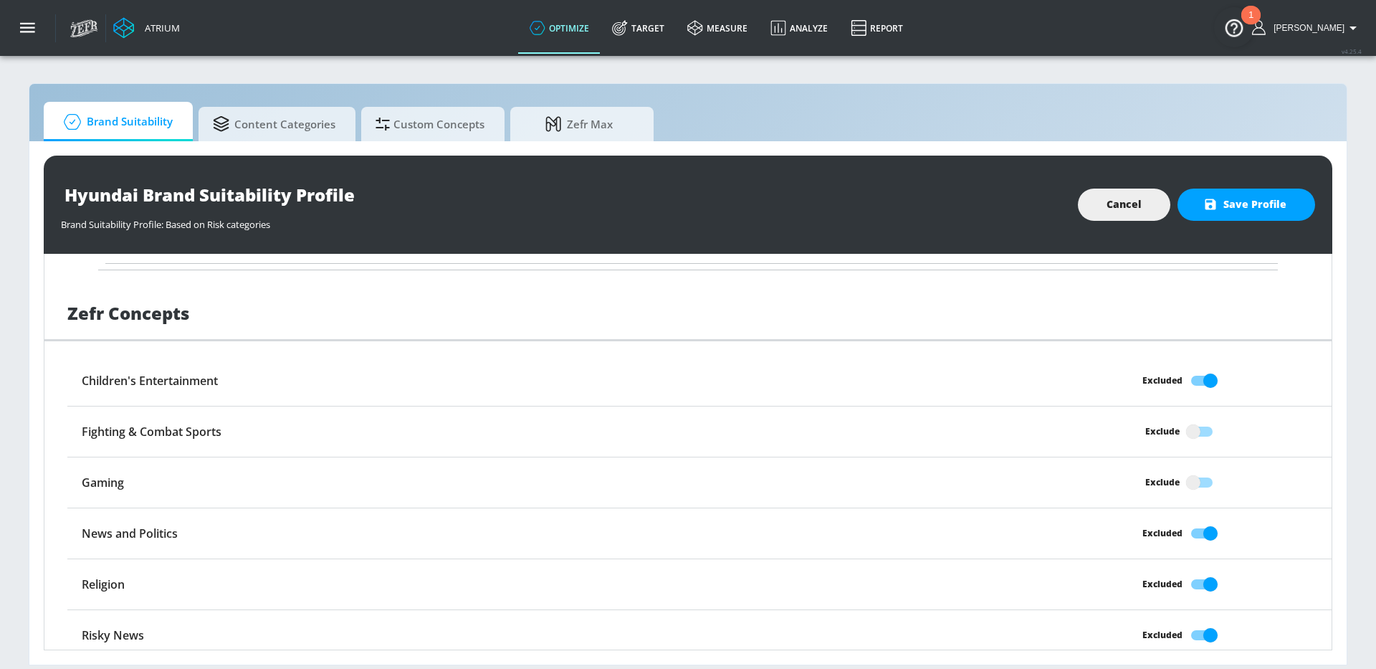
click at [1207, 520] on input "Excluded" at bounding box center [1211, 533] width 82 height 27
checkbox input "false"
click at [1241, 196] on span "Save Profile" at bounding box center [1246, 205] width 80 height 18
